Goal: Check status: Check status

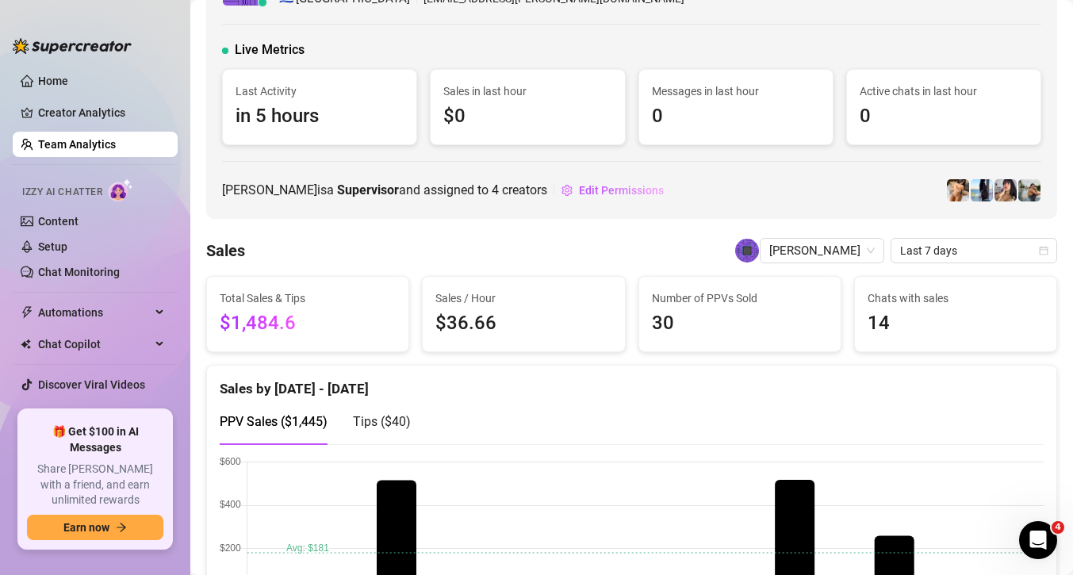
scroll to position [71, 0]
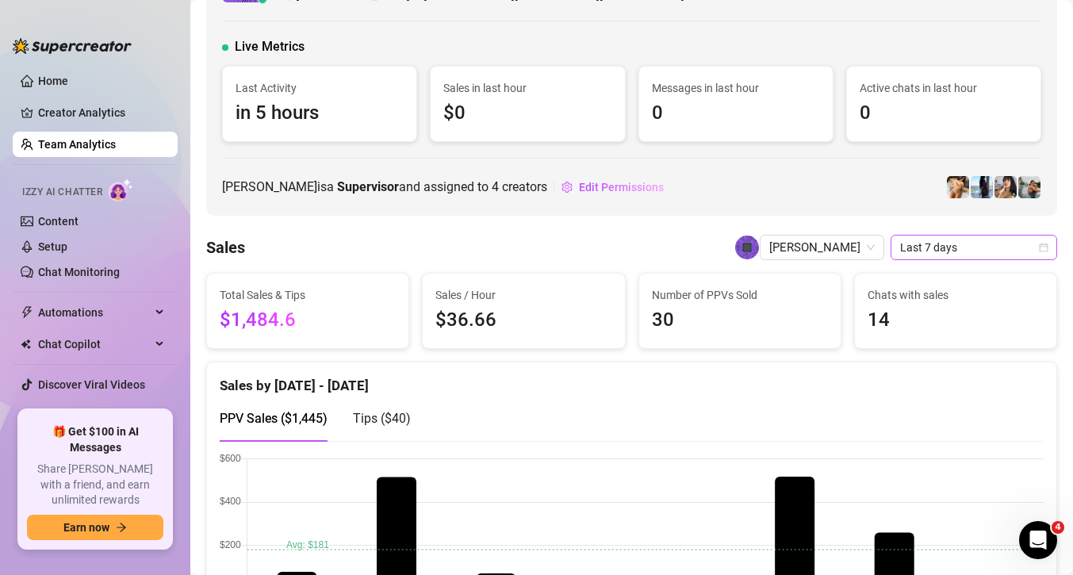
click at [946, 245] on span "Last 7 days" at bounding box center [974, 248] width 148 height 24
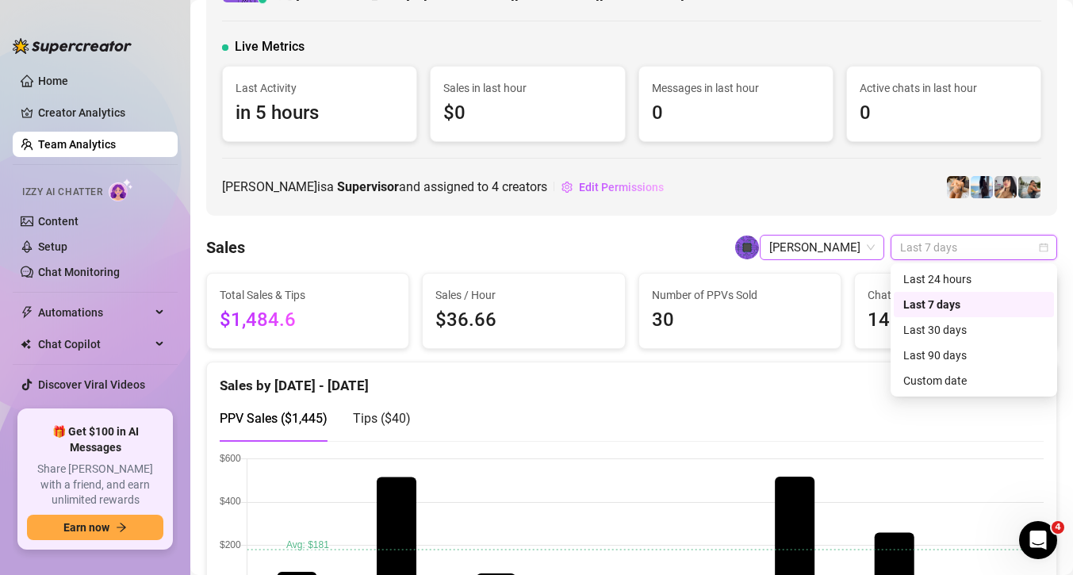
click at [842, 244] on span "[PERSON_NAME]" at bounding box center [821, 248] width 105 height 24
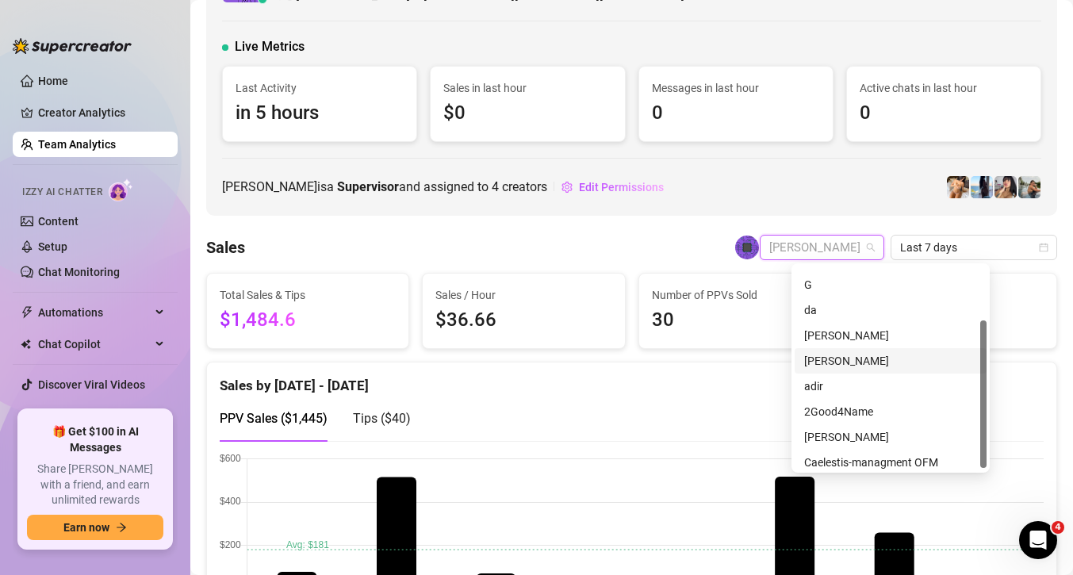
scroll to position [76, 0]
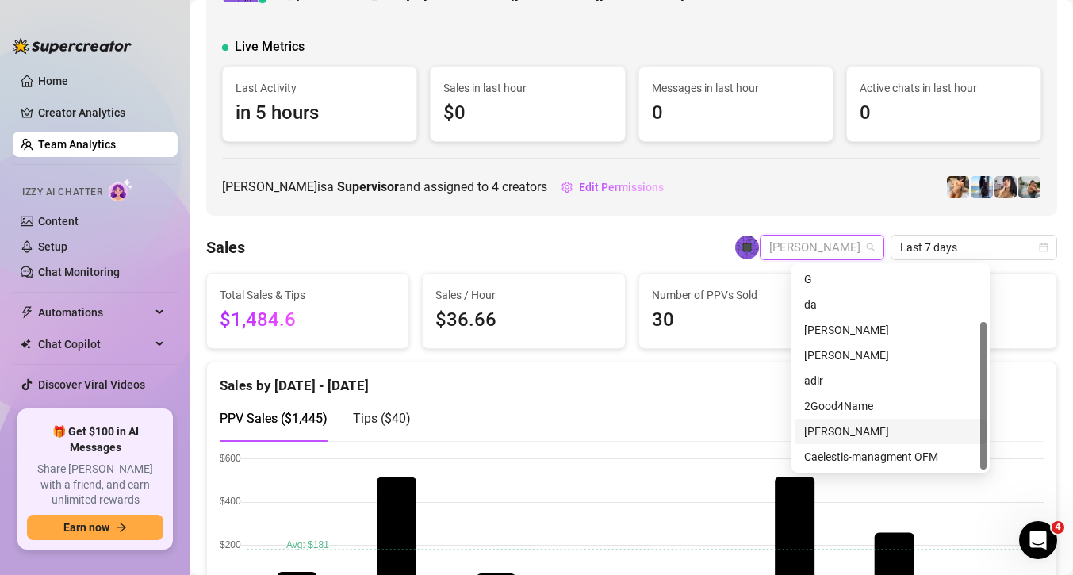
click at [853, 439] on div "[PERSON_NAME]" at bounding box center [890, 431] width 173 height 17
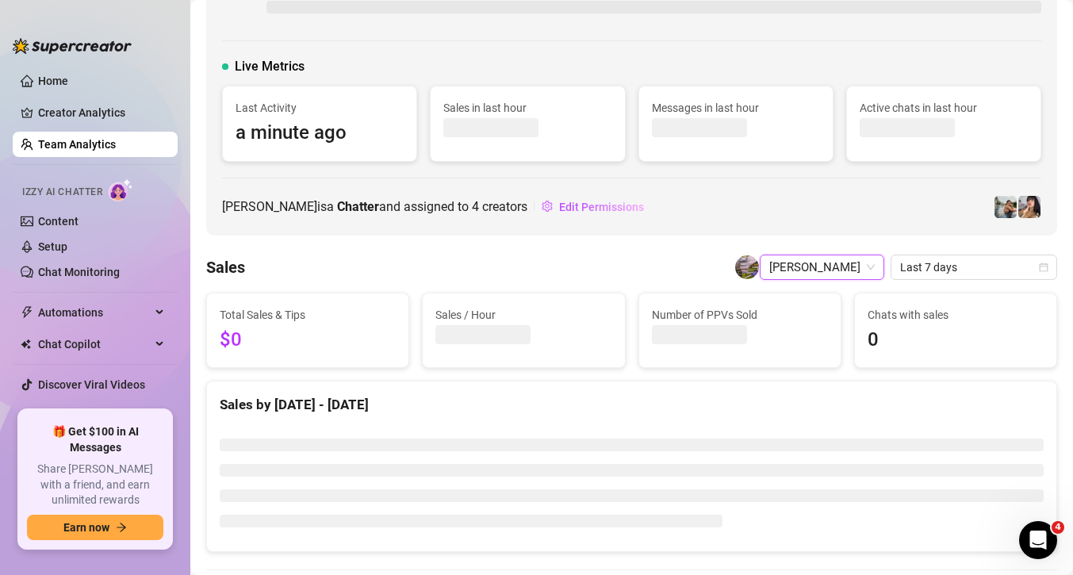
scroll to position [90, 0]
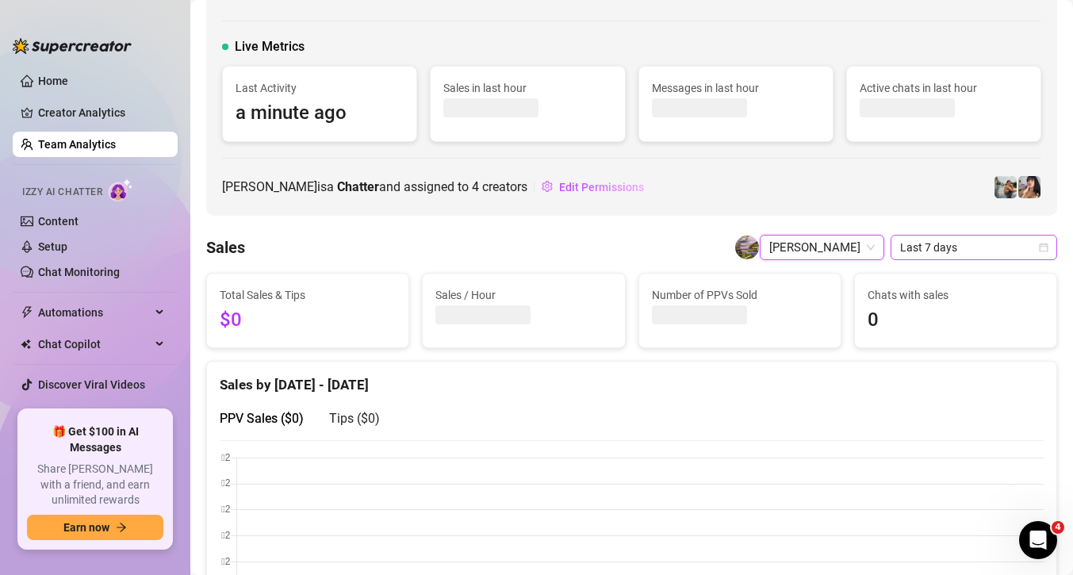
click at [956, 245] on span "Last 7 days" at bounding box center [974, 248] width 148 height 24
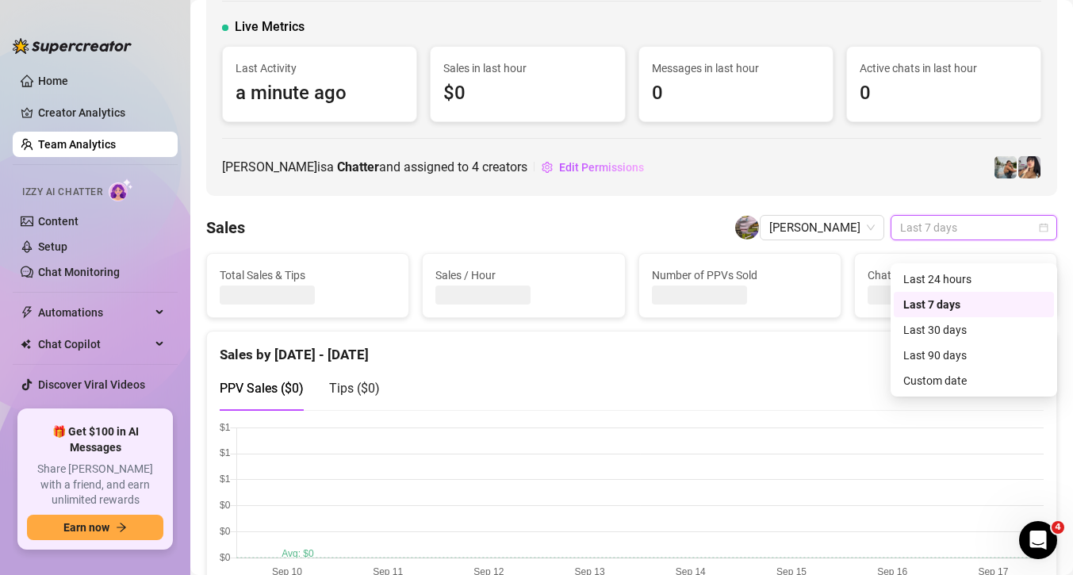
scroll to position [71, 0]
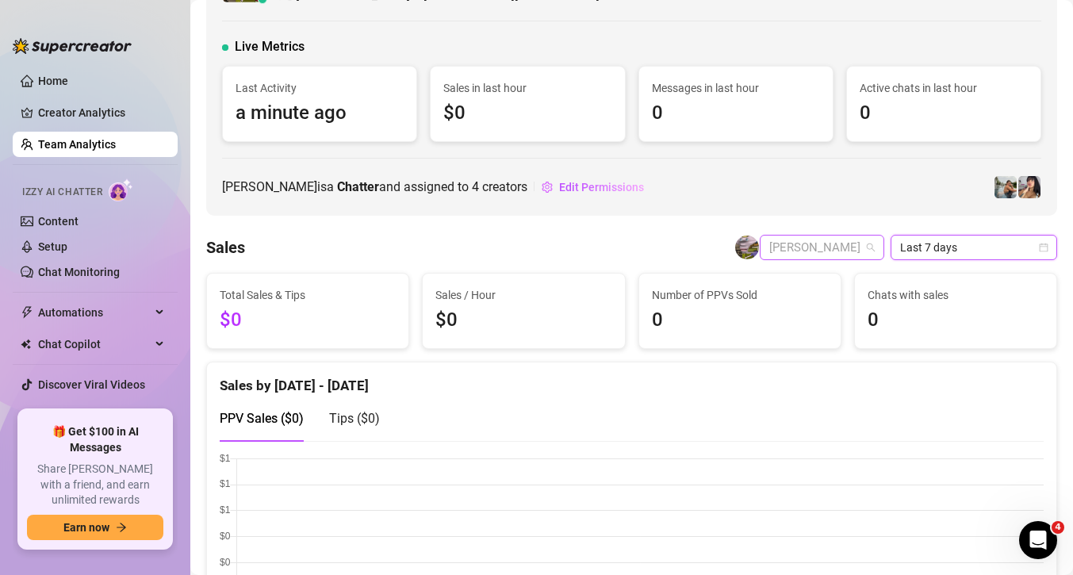
click at [854, 249] on span "[PERSON_NAME]" at bounding box center [821, 248] width 105 height 24
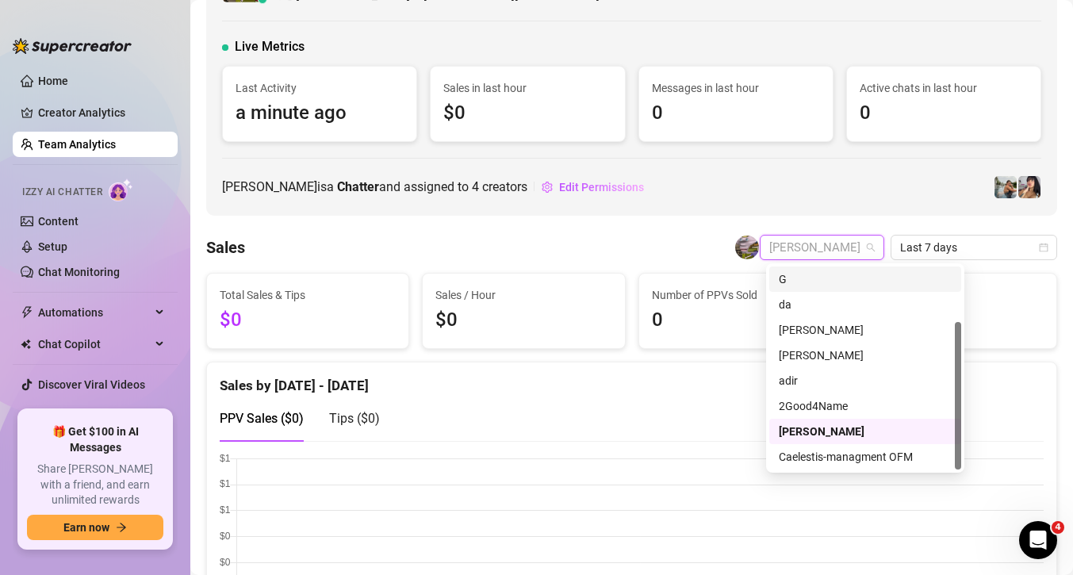
click at [865, 241] on span "[PERSON_NAME]" at bounding box center [821, 248] width 105 height 24
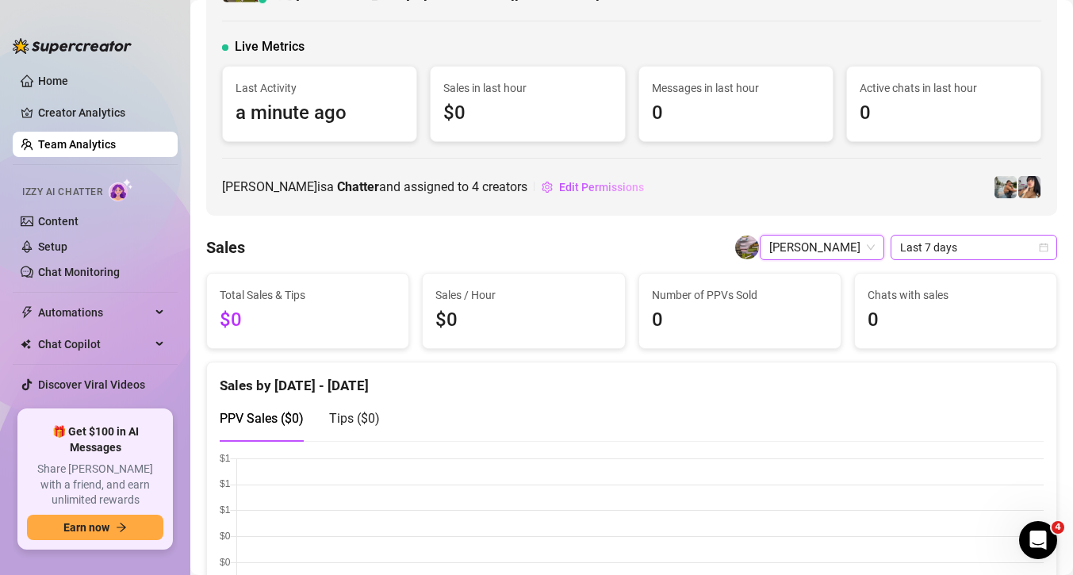
click at [916, 240] on span "Last 7 days" at bounding box center [974, 248] width 148 height 24
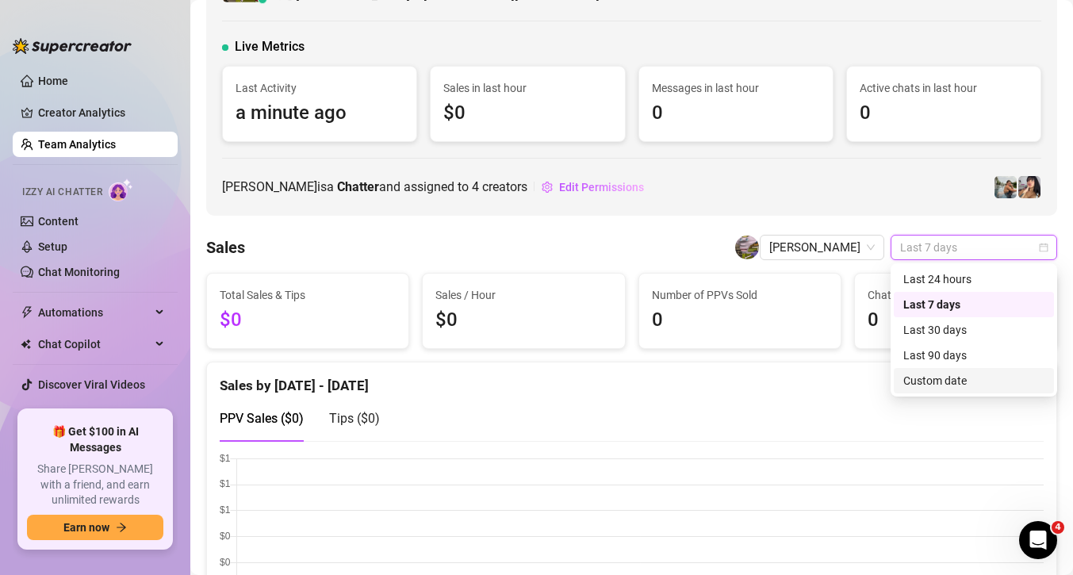
click at [930, 382] on div "Custom date" at bounding box center [973, 380] width 141 height 17
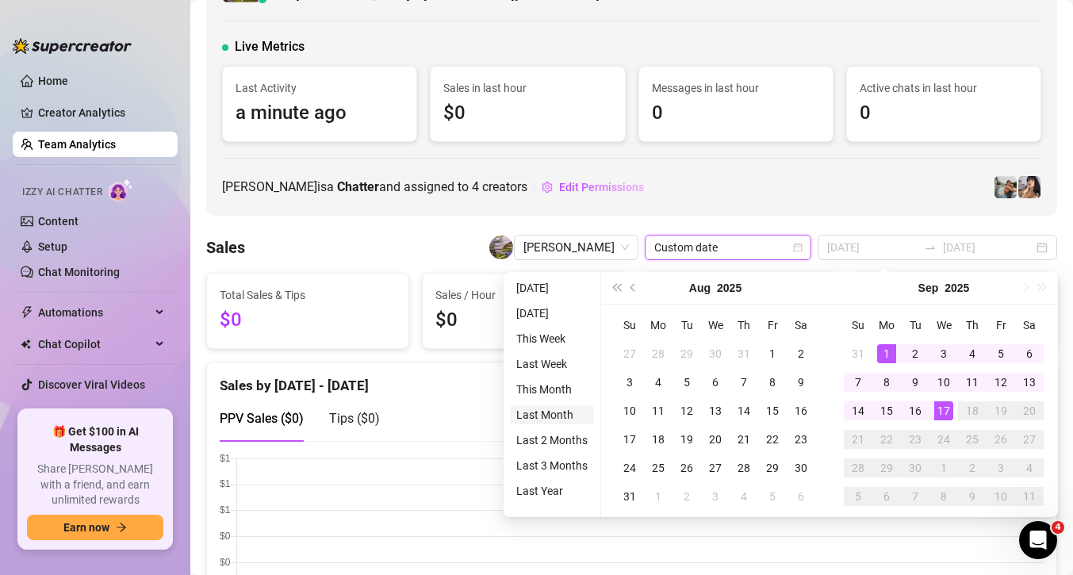
type input "[DATE]"
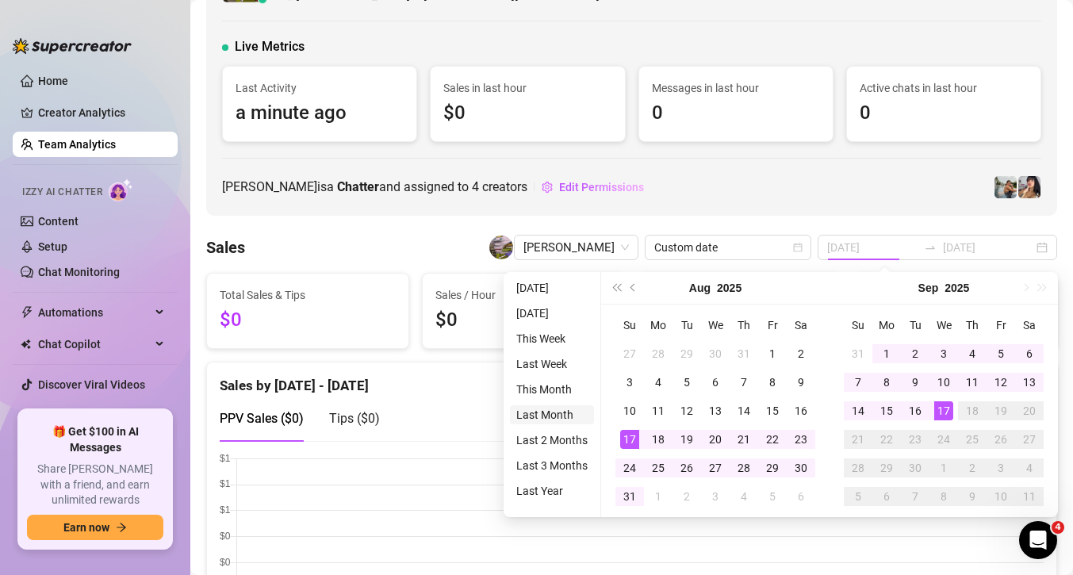
click at [561, 420] on li "Last Month" at bounding box center [552, 414] width 84 height 19
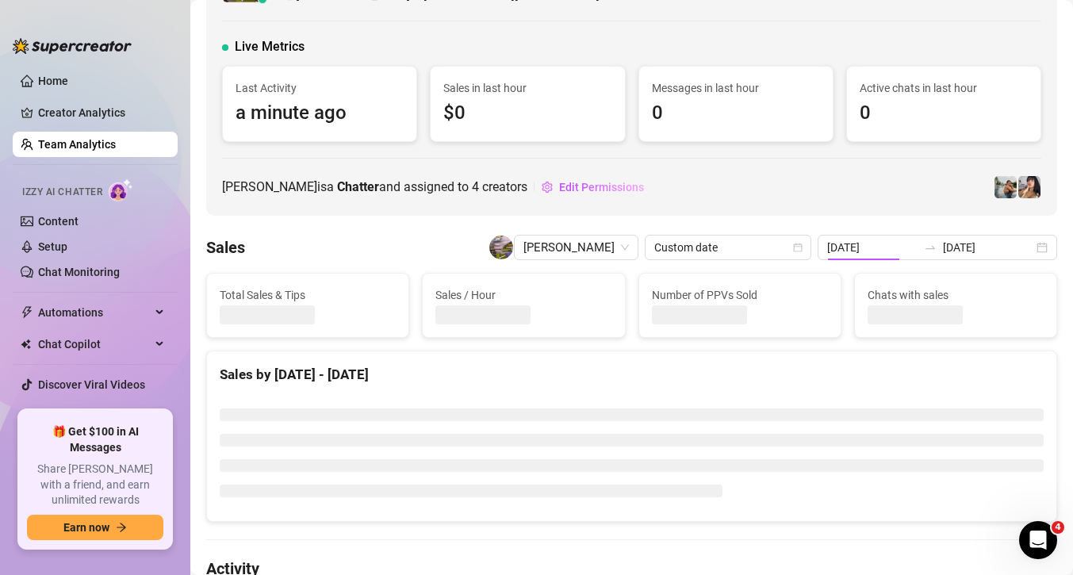
type input "[DATE]"
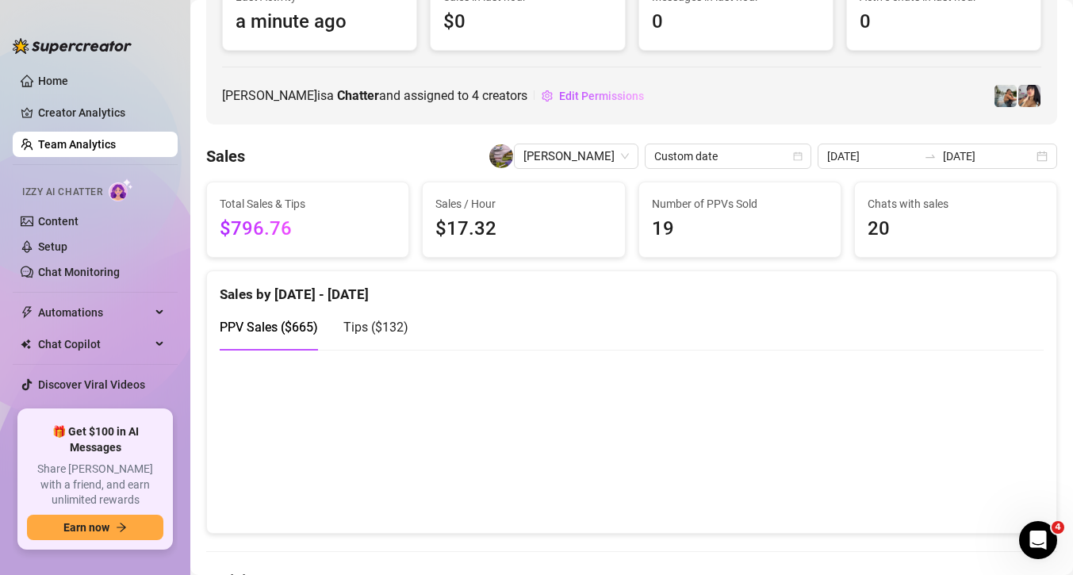
scroll to position [204, 0]
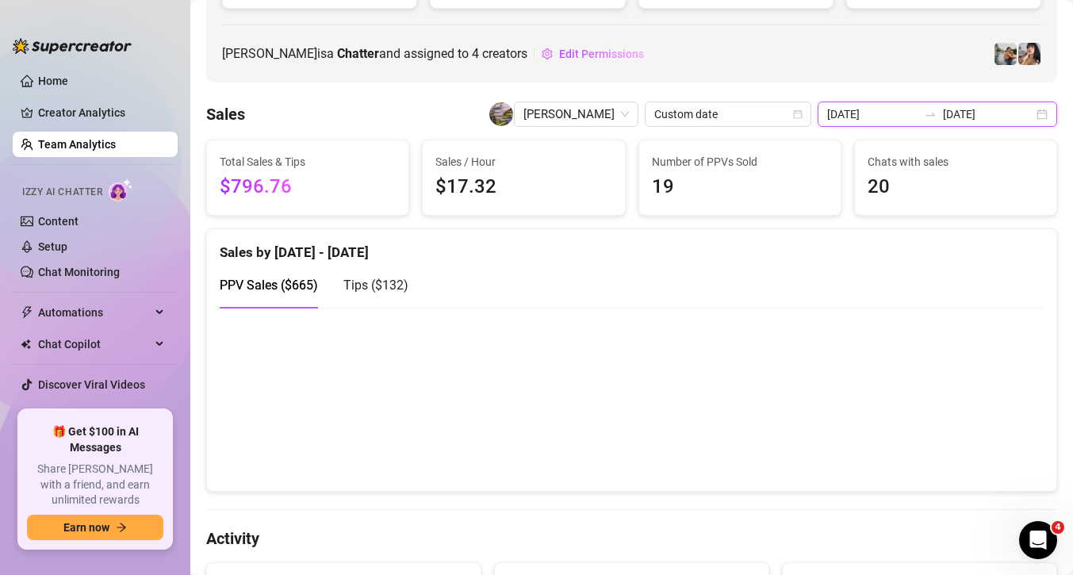
click at [918, 112] on input "[DATE]" at bounding box center [872, 113] width 90 height 17
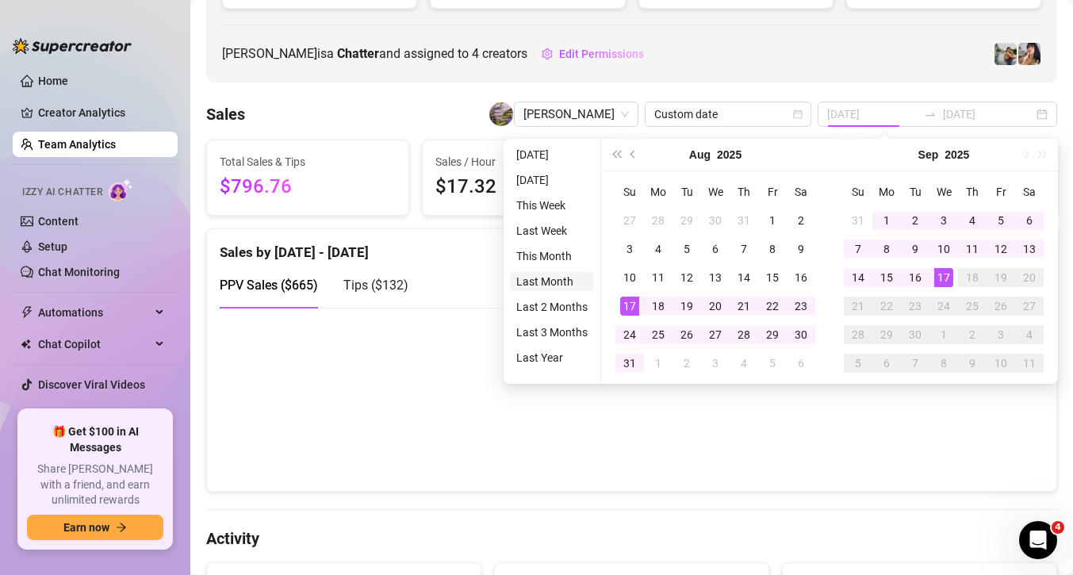
click at [565, 282] on li "Last Month" at bounding box center [552, 281] width 84 height 19
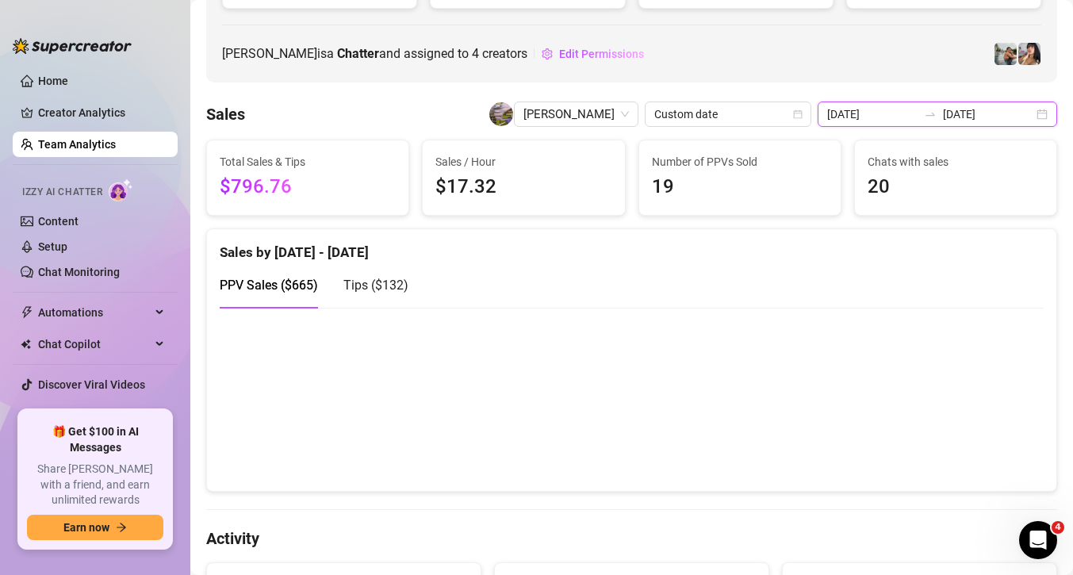
click at [918, 113] on input "[DATE]" at bounding box center [872, 113] width 90 height 17
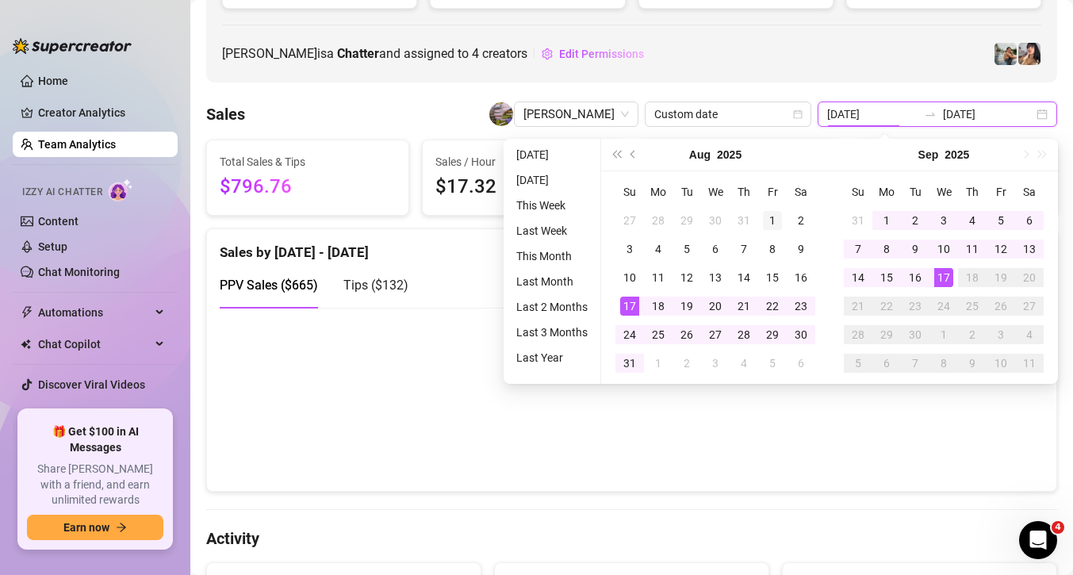
type input "[DATE]"
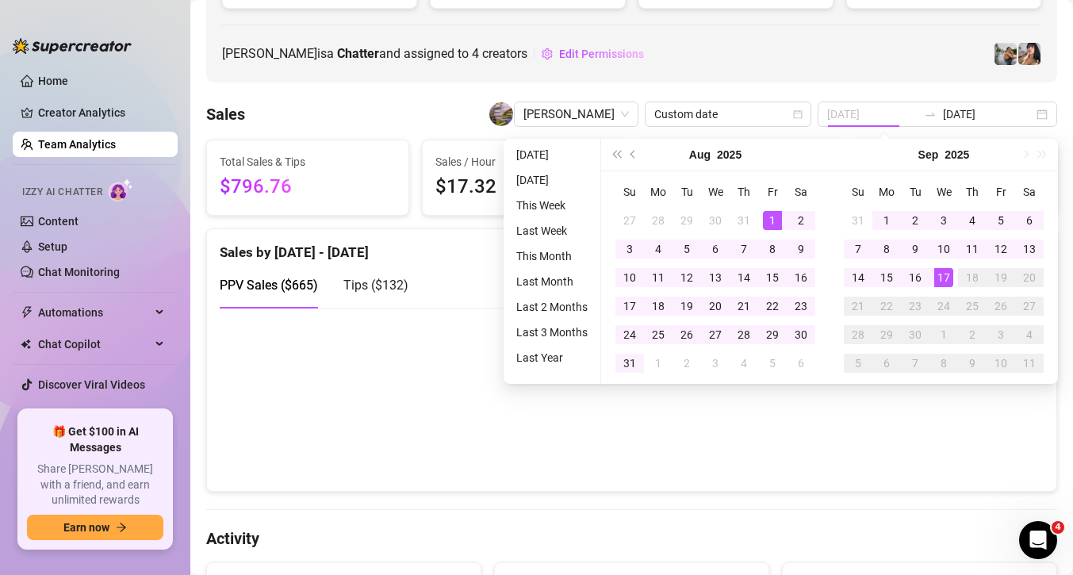
click at [769, 227] on div "1" at bounding box center [772, 220] width 19 height 19
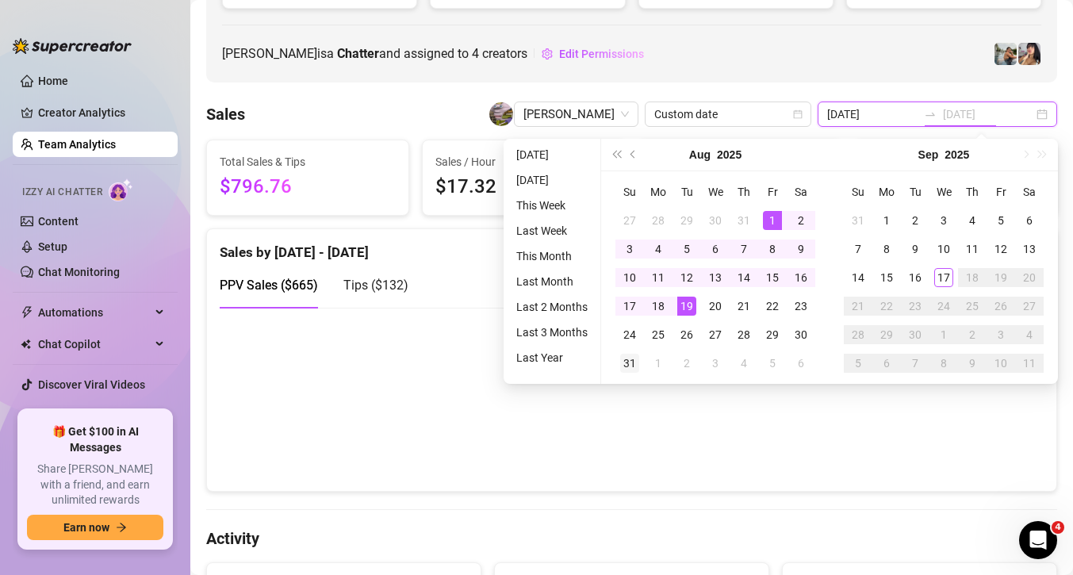
type input "[DATE]"
click at [632, 357] on div "31" at bounding box center [629, 363] width 19 height 19
type input "[DATE]"
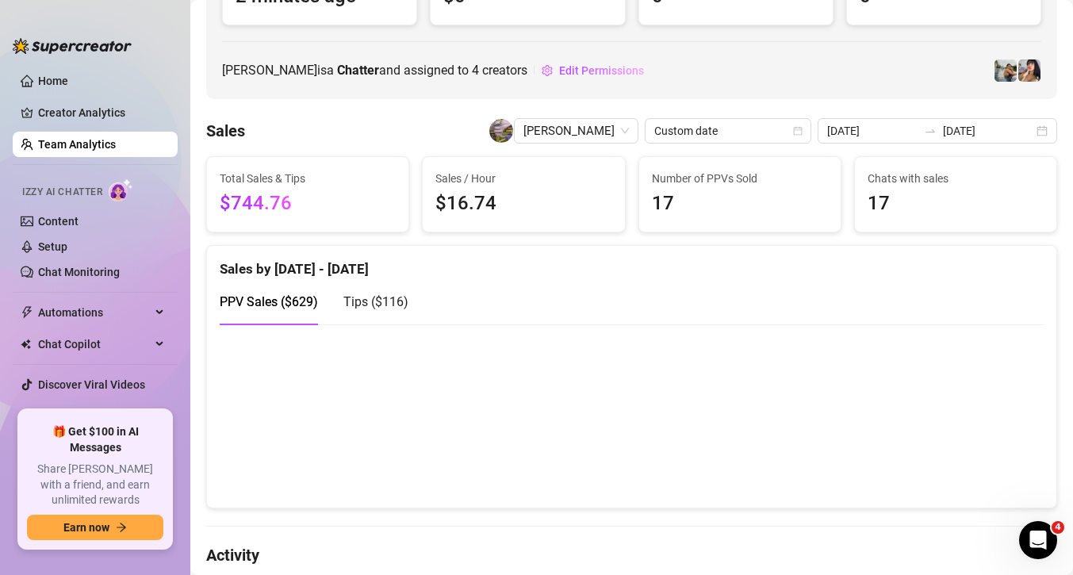
scroll to position [186, 0]
